Goal: Transaction & Acquisition: Purchase product/service

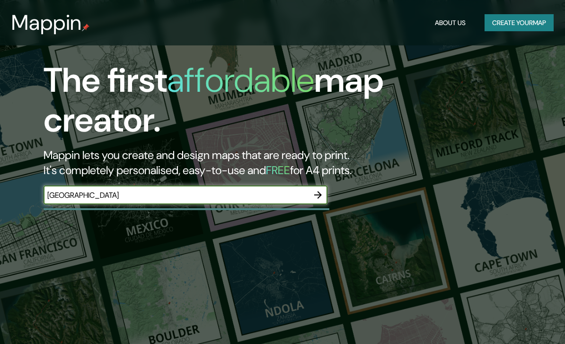
scroll to position [124, 0]
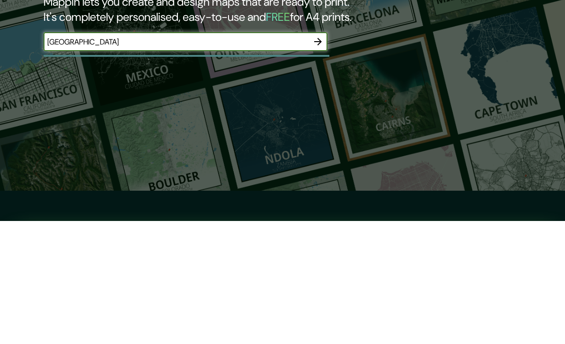
type input "[GEOGRAPHIC_DATA]"
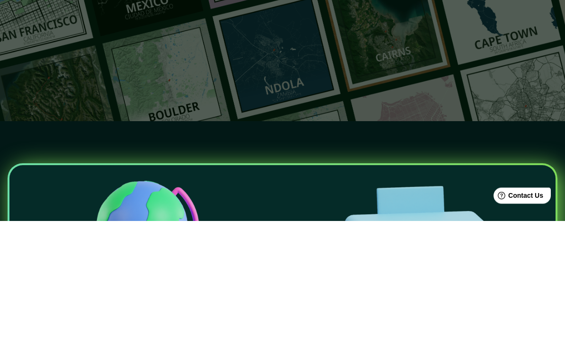
scroll to position [0, 0]
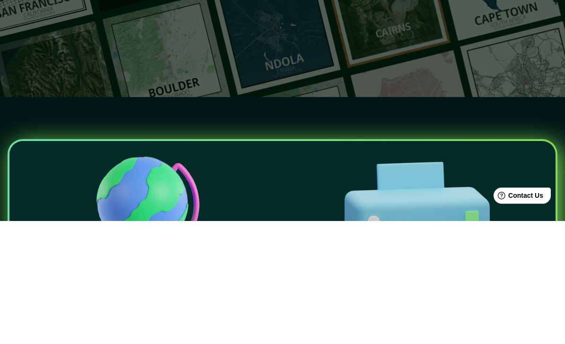
click at [321, 72] on icon "button" at bounding box center [317, 71] width 11 height 11
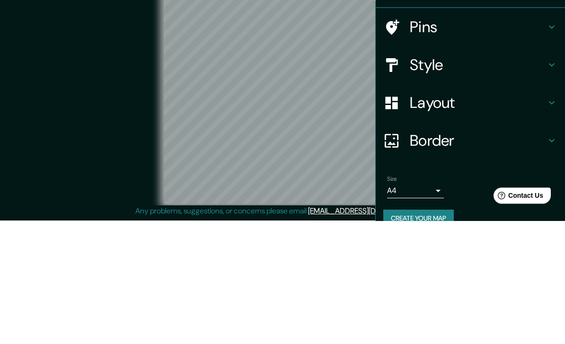
scroll to position [38, 0]
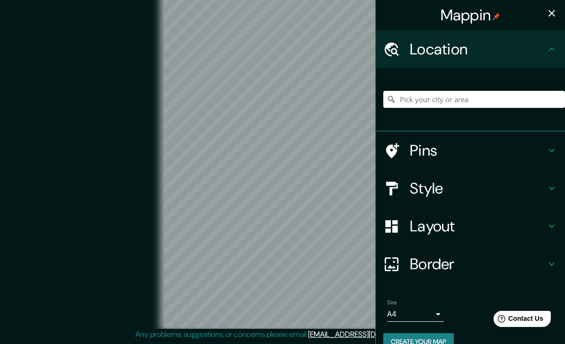
click at [550, 13] on icon "button" at bounding box center [551, 13] width 11 height 11
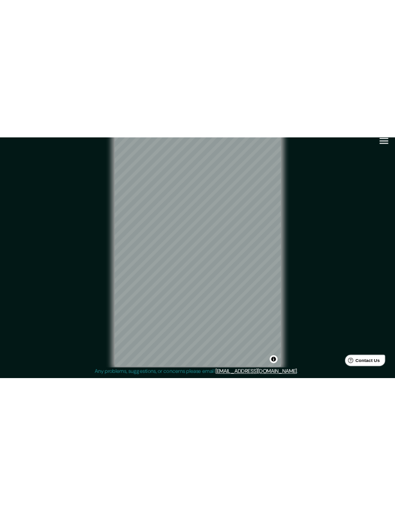
scroll to position [0, 0]
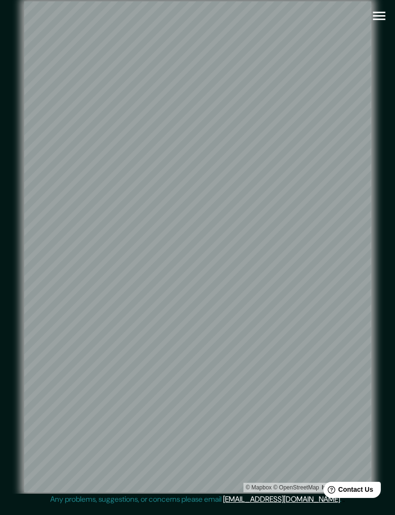
click at [380, 17] on icon "button" at bounding box center [379, 16] width 17 height 17
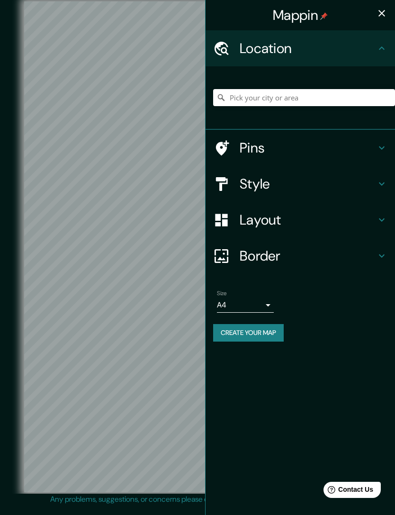
click at [376, 183] on icon at bounding box center [381, 183] width 11 height 11
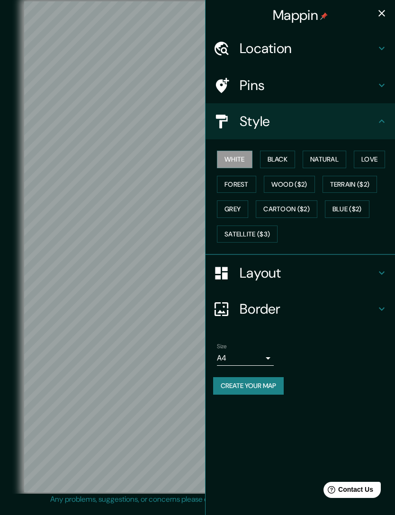
click at [285, 158] on button "Black" at bounding box center [278, 160] width 36 height 18
click at [384, 13] on icon "button" at bounding box center [381, 13] width 11 height 11
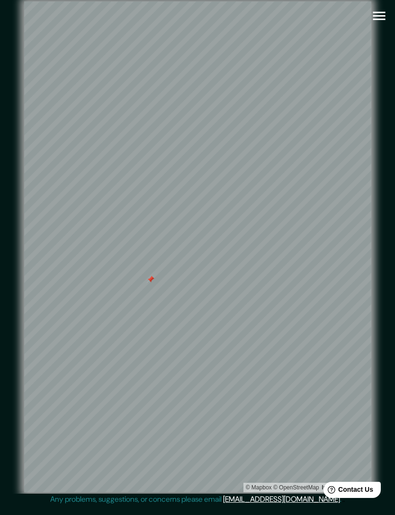
click at [152, 283] on div at bounding box center [151, 280] width 8 height 8
click at [379, 22] on icon "button" at bounding box center [379, 16] width 17 height 17
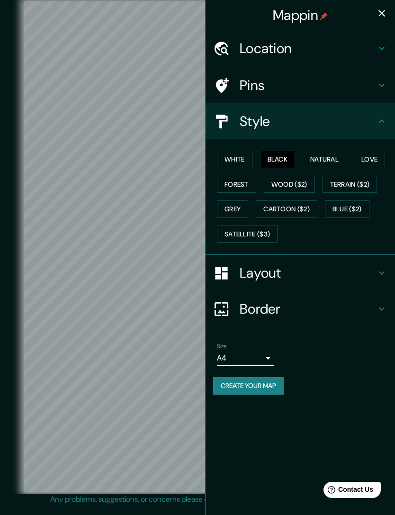
click at [242, 161] on button "White" at bounding box center [235, 160] width 36 height 18
click at [280, 161] on button "Black" at bounding box center [278, 160] width 36 height 18
click at [379, 17] on icon "button" at bounding box center [381, 13] width 11 height 11
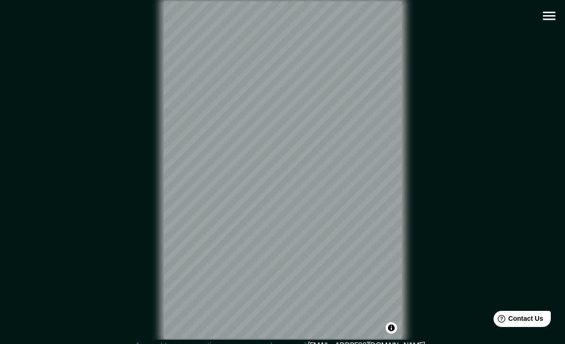
click at [549, 13] on icon "button" at bounding box center [549, 16] width 12 height 9
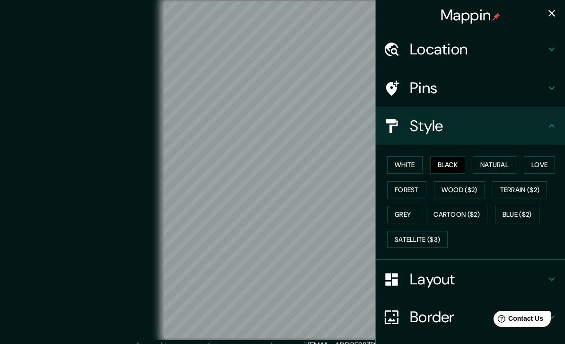
click at [527, 274] on h4 "Layout" at bounding box center [478, 279] width 136 height 19
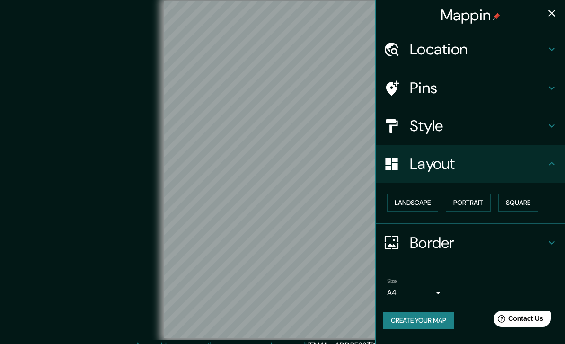
click at [436, 288] on body "Mappin Location Pins Style Layout Landscape Portrait Square Border Choose a bor…" at bounding box center [282, 172] width 565 height 344
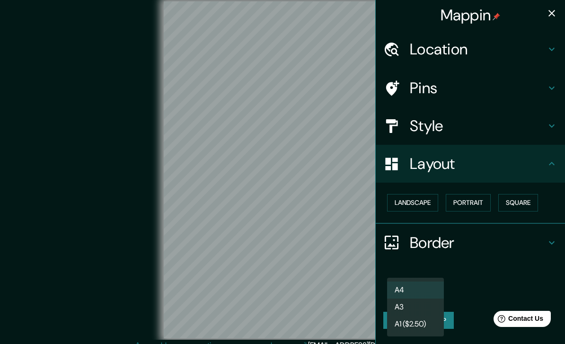
click at [426, 325] on li "A1 ($2.50)" at bounding box center [415, 324] width 57 height 17
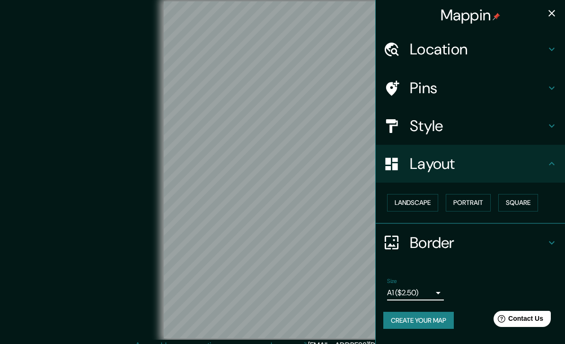
click at [432, 290] on body "Mappin Location Pins Style Layout Landscape Portrait Square Border Choose a bor…" at bounding box center [282, 172] width 565 height 344
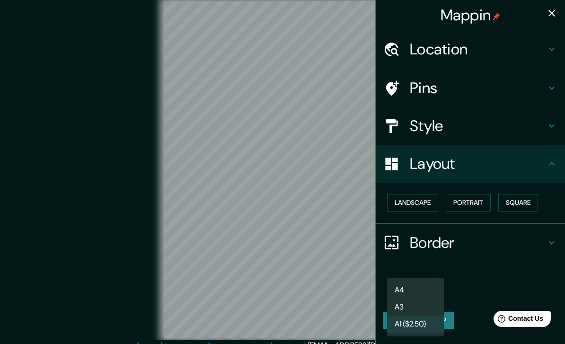
click at [425, 305] on li "A3" at bounding box center [415, 307] width 57 height 17
type input "a4"
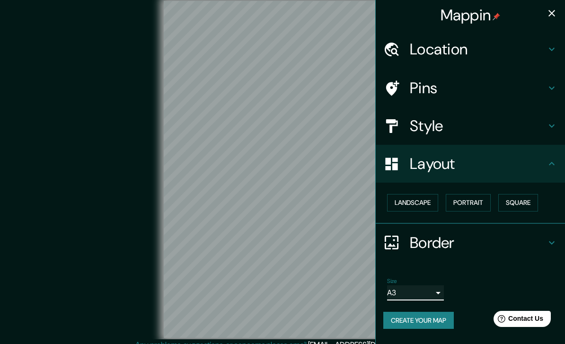
scroll to position [8, 0]
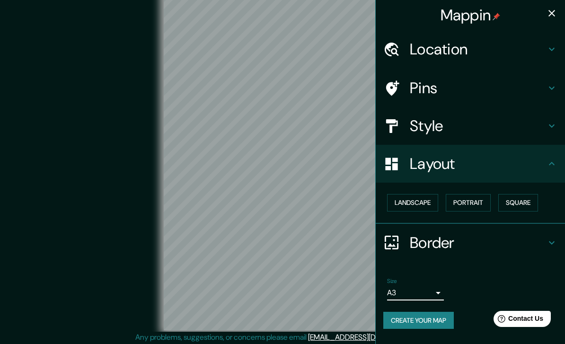
click at [128, 272] on div "© Mapbox © OpenStreetMap Improve this map" at bounding box center [282, 162] width 509 height 310
click at [119, 290] on div "© Mapbox © OpenStreetMap Improve this map" at bounding box center [282, 162] width 509 height 310
click at [551, 17] on icon "button" at bounding box center [551, 13] width 11 height 11
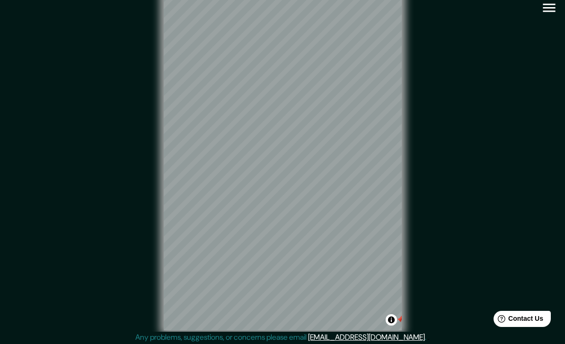
click at [396, 326] on button "Toggle attribution" at bounding box center [391, 319] width 11 height 11
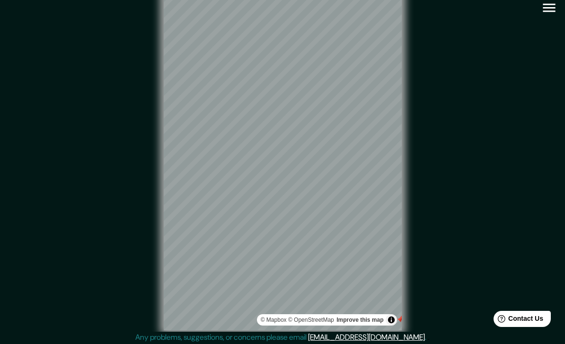
click at [400, 323] on div at bounding box center [401, 320] width 8 height 8
click at [444, 298] on div "© Mapbox © OpenStreetMap Improve this map" at bounding box center [282, 162] width 509 height 310
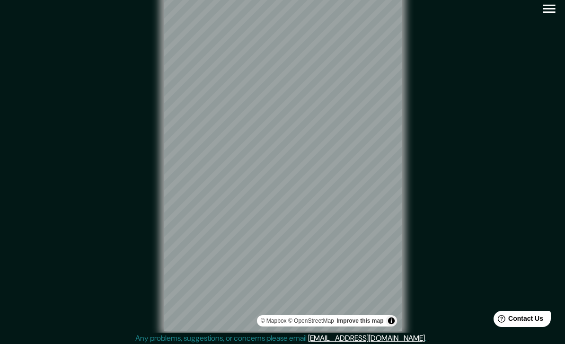
scroll to position [9, 0]
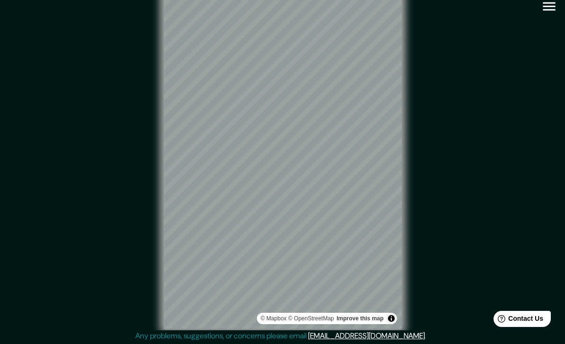
click at [548, 7] on icon "button" at bounding box center [549, 6] width 17 height 17
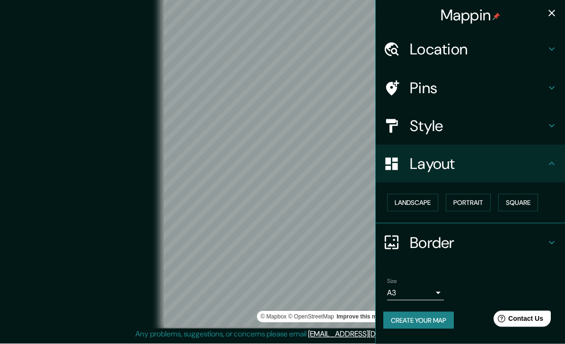
scroll to position [38, 0]
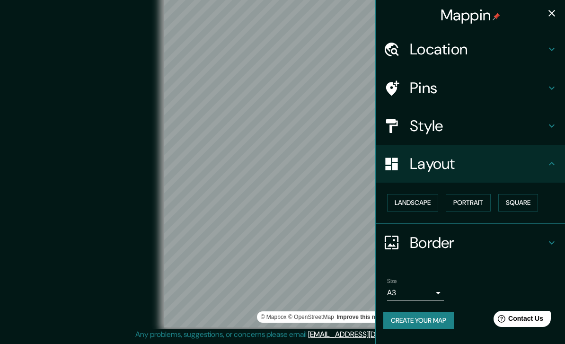
click at [432, 291] on body "Mappin Location Pins Style Layout Landscape Portrait Square Border Choose a bor…" at bounding box center [282, 161] width 565 height 344
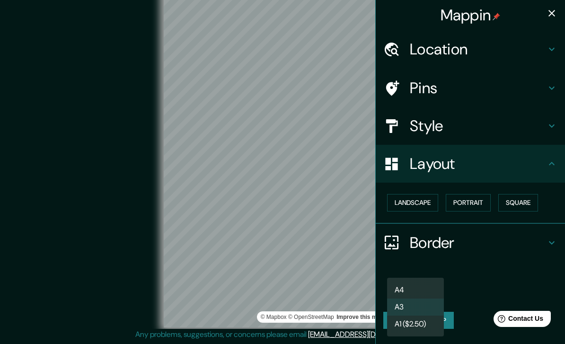
click at [43, 112] on div at bounding box center [282, 172] width 565 height 344
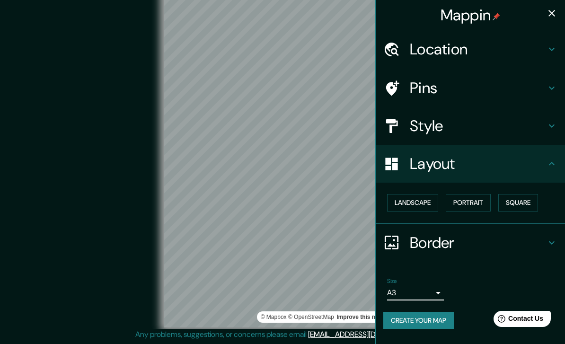
click at [548, 125] on icon at bounding box center [551, 125] width 11 height 11
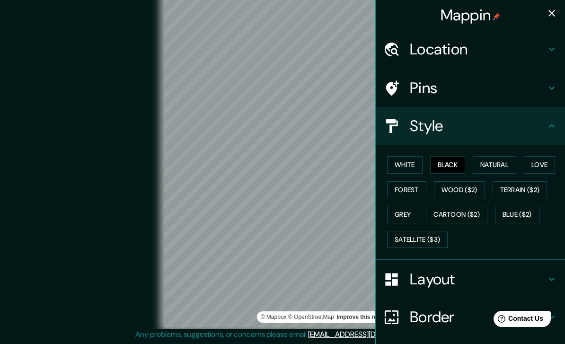
click at [415, 165] on button "White" at bounding box center [405, 165] width 36 height 18
click at [497, 161] on button "Natural" at bounding box center [495, 165] width 44 height 18
click at [546, 163] on button "Love" at bounding box center [539, 165] width 31 height 18
click at [440, 161] on button "Black" at bounding box center [448, 165] width 36 height 18
click at [412, 190] on button "Forest" at bounding box center [406, 190] width 39 height 18
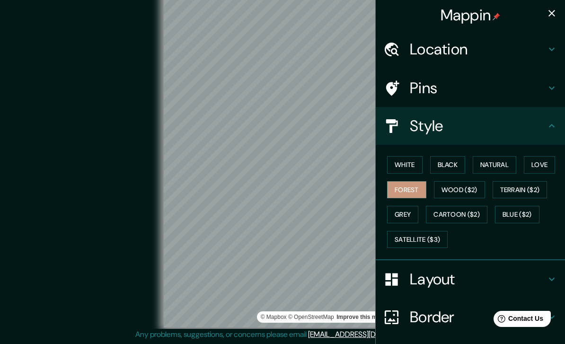
click at [464, 190] on button "Wood ($2)" at bounding box center [459, 190] width 51 height 18
click at [542, 189] on button "Terrain ($2)" at bounding box center [520, 190] width 55 height 18
click at [403, 215] on button "Grey" at bounding box center [402, 215] width 31 height 18
click at [419, 159] on button "White" at bounding box center [405, 165] width 36 height 18
click at [445, 167] on button "Black" at bounding box center [448, 165] width 36 height 18
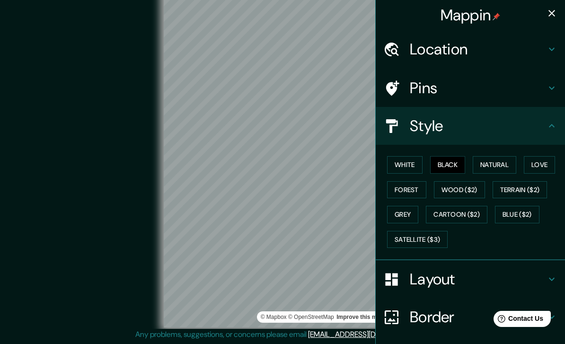
click at [548, 11] on icon "button" at bounding box center [551, 13] width 11 height 11
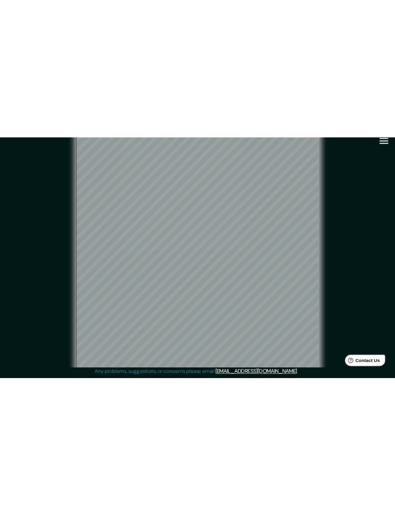
scroll to position [0, 0]
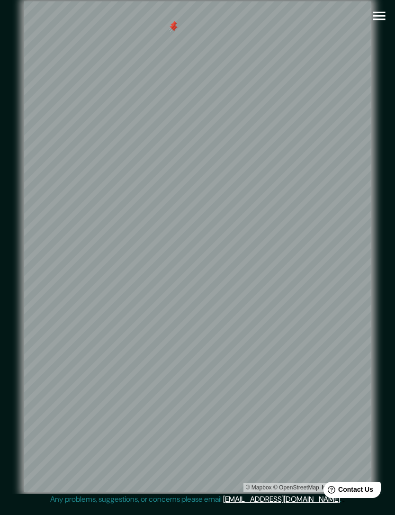
click at [172, 31] on div at bounding box center [173, 27] width 8 height 8
click at [8, 45] on div "© Mapbox © OpenStreetMap Improve this map" at bounding box center [198, 246] width 386 height 493
click at [175, 28] on div at bounding box center [173, 25] width 8 height 8
click at [170, 32] on div at bounding box center [174, 29] width 8 height 8
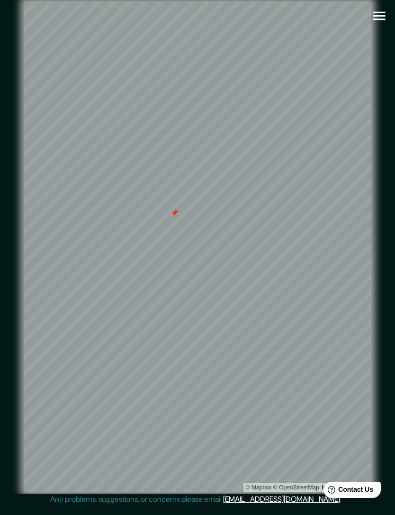
click at [174, 216] on div at bounding box center [174, 213] width 8 height 8
click at [382, 20] on icon "button" at bounding box center [379, 16] width 12 height 9
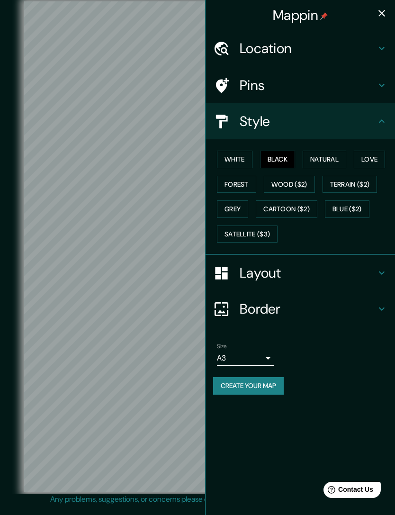
click at [374, 54] on h4 "Location" at bounding box center [308, 48] width 136 height 17
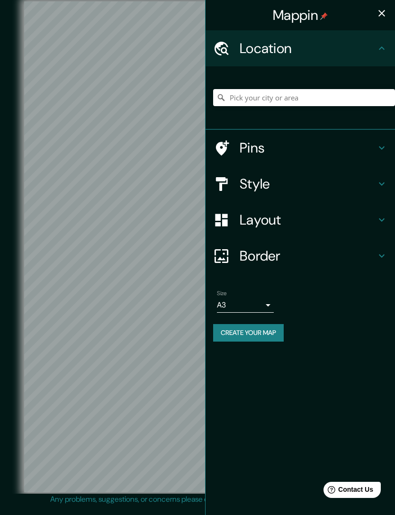
click at [382, 48] on icon at bounding box center [381, 48] width 11 height 11
click at [383, 48] on icon at bounding box center [382, 47] width 6 height 3
click at [382, 190] on div "Style" at bounding box center [299, 184] width 189 height 36
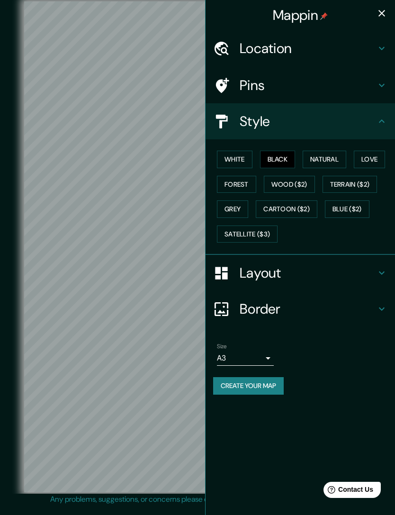
click at [236, 161] on button "White" at bounding box center [235, 160] width 36 height 18
click at [280, 156] on button "Black" at bounding box center [278, 160] width 36 height 18
click at [377, 313] on div "Border" at bounding box center [299, 309] width 189 height 36
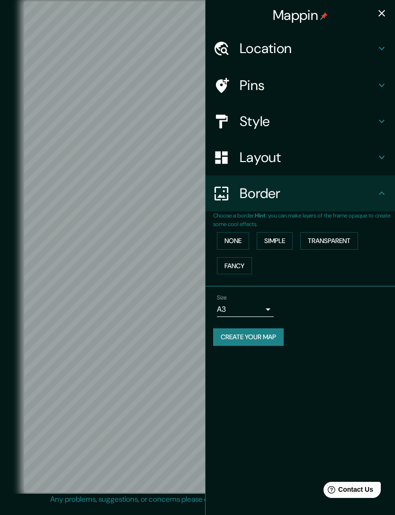
click at [238, 237] on button "None" at bounding box center [233, 241] width 32 height 18
click at [278, 244] on button "Simple" at bounding box center [275, 241] width 36 height 18
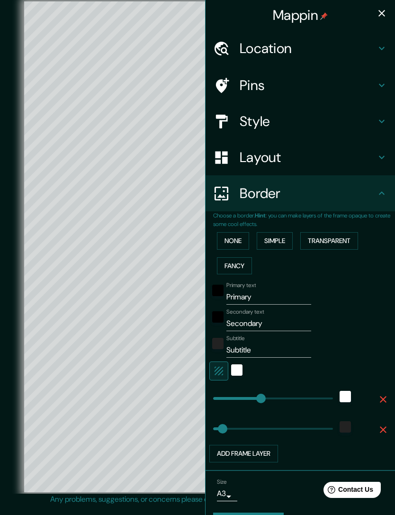
click at [330, 240] on button "Transparent" at bounding box center [329, 241] width 58 height 18
click at [239, 267] on button "Fancy" at bounding box center [234, 266] width 35 height 18
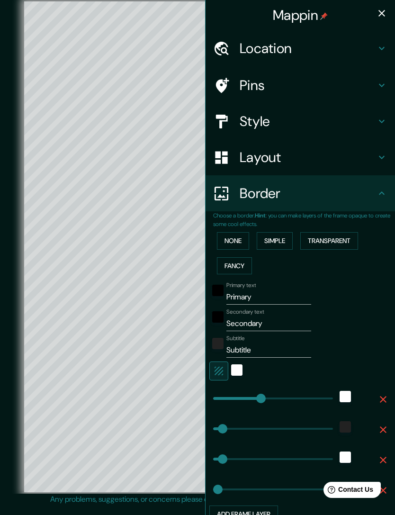
click at [234, 237] on button "None" at bounding box center [233, 241] width 32 height 18
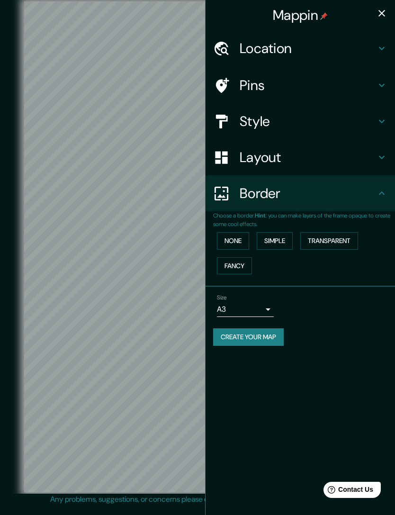
click at [246, 265] on button "Fancy" at bounding box center [234, 266] width 35 height 18
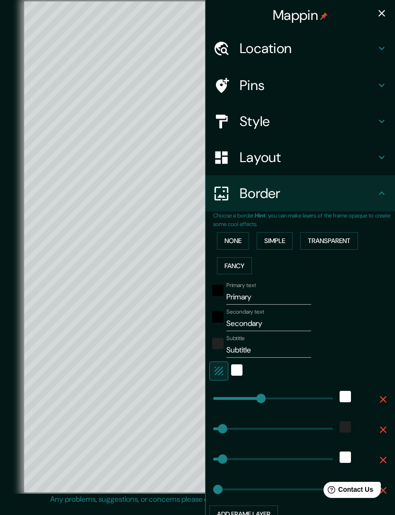
click at [242, 268] on button "Fancy" at bounding box center [234, 266] width 35 height 18
type input "293"
type input "59"
type input "29"
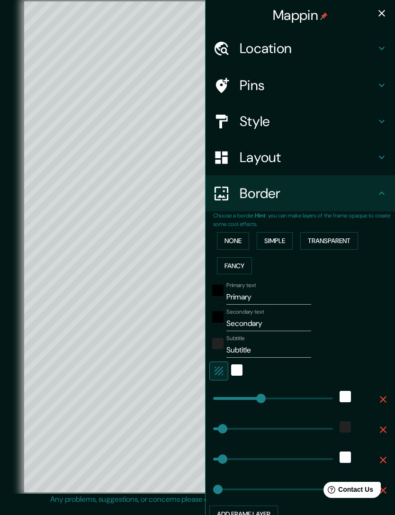
click at [239, 239] on button "None" at bounding box center [233, 241] width 32 height 18
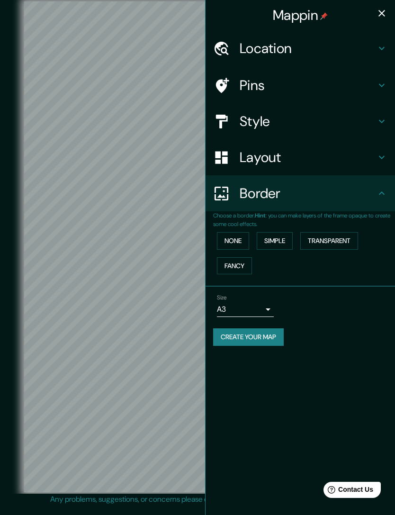
click at [267, 305] on body "Mappin Location Pins Style Layout Border Choose a border. Hint : you can make l…" at bounding box center [197, 257] width 395 height 515
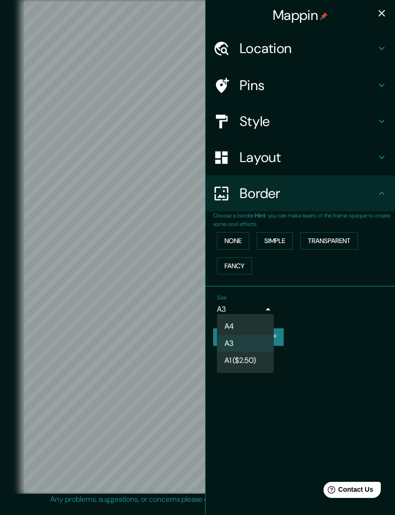
click at [329, 327] on div at bounding box center [197, 257] width 395 height 515
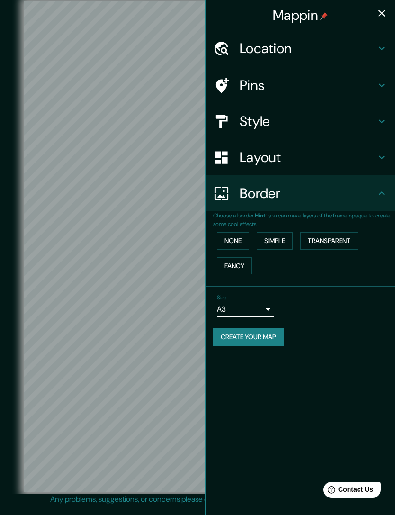
click at [268, 339] on button "Create your map" at bounding box center [248, 337] width 71 height 18
click at [383, 13] on icon "button" at bounding box center [381, 13] width 11 height 11
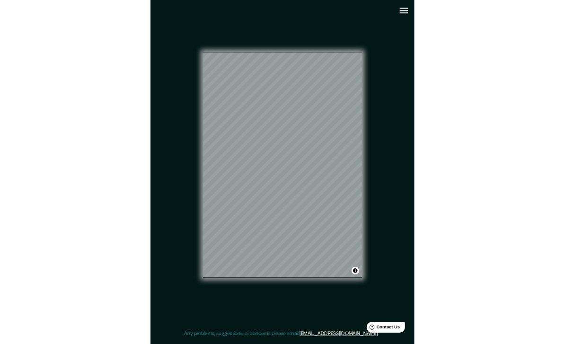
scroll to position [38, 0]
